Goal: Task Accomplishment & Management: Complete application form

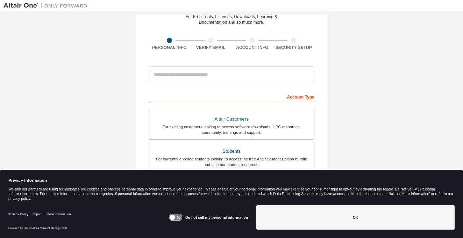
scroll to position [35, 0]
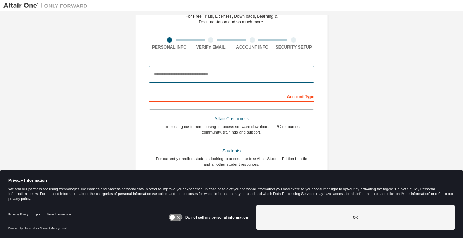
click at [199, 75] on input "email" at bounding box center [232, 74] width 166 height 17
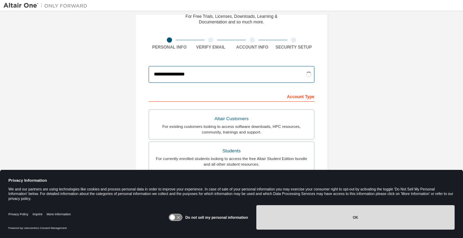
type input "**********"
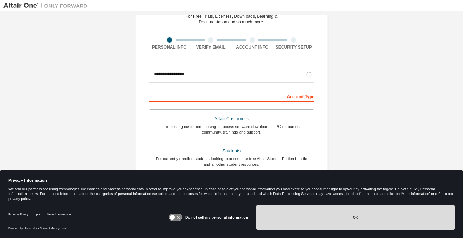
click at [295, 219] on button "OK" at bounding box center [355, 217] width 198 height 24
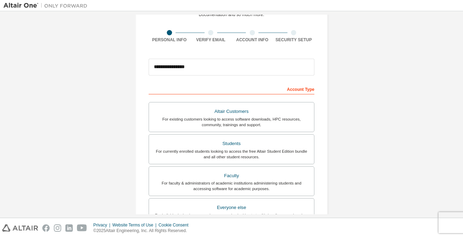
scroll to position [50, 0]
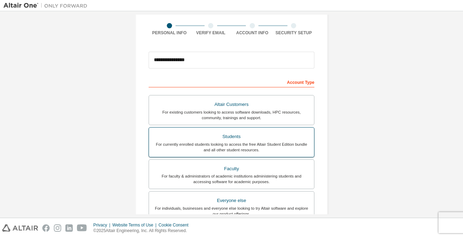
click at [266, 143] on div "For currently enrolled students looking to access the free Altair Student Editi…" at bounding box center [231, 147] width 157 height 11
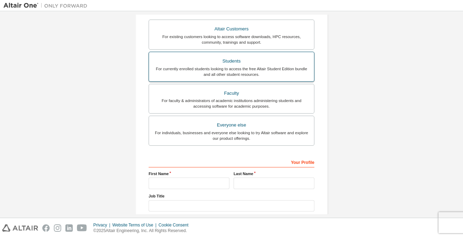
scroll to position [171, 0]
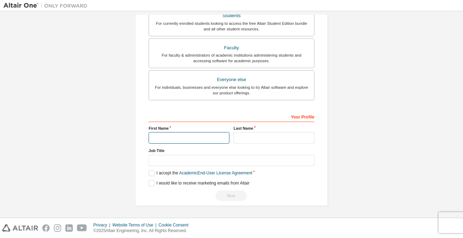
click at [202, 139] on input "text" at bounding box center [189, 138] width 81 height 12
type input "******"
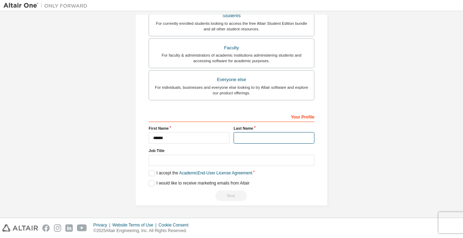
click at [239, 140] on input "text" at bounding box center [274, 138] width 81 height 12
type input "******"
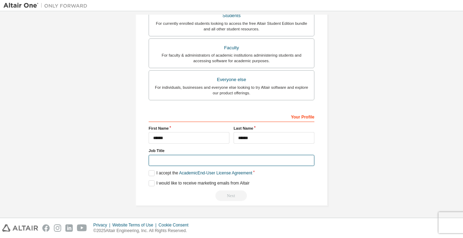
click at [204, 159] on input "text" at bounding box center [232, 161] width 166 height 12
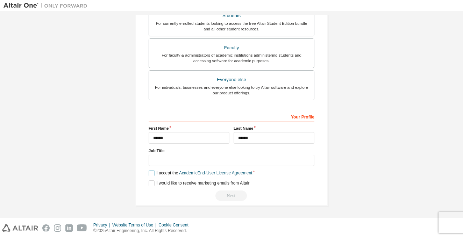
click at [149, 172] on label "I accept the Academic End-User License Agreement" at bounding box center [201, 173] width 104 height 6
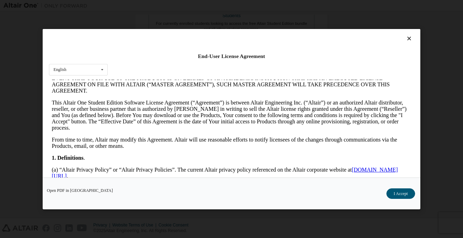
scroll to position [97, 0]
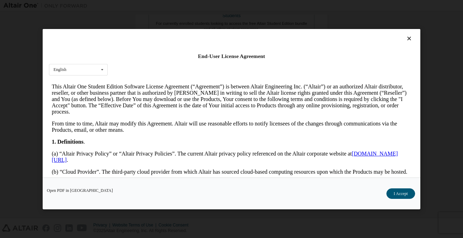
click at [400, 187] on div "Open PDF in New Tab I Accept" at bounding box center [232, 193] width 378 height 32
click at [401, 193] on button "I Accept" at bounding box center [401, 193] width 29 height 10
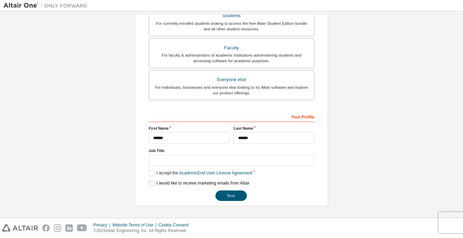
click at [151, 182] on label "I would like to receive marketing emails from Altair" at bounding box center [199, 184] width 101 height 6
click at [236, 195] on button "Next" at bounding box center [231, 196] width 31 height 10
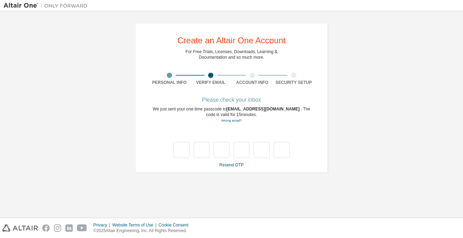
scroll to position [0, 0]
type input "*"
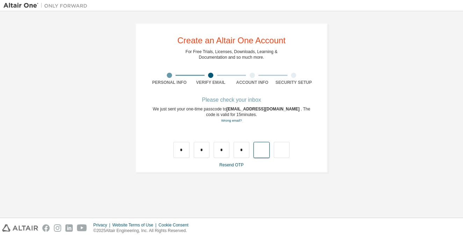
type input "*"
